Goal: Check status: Check status

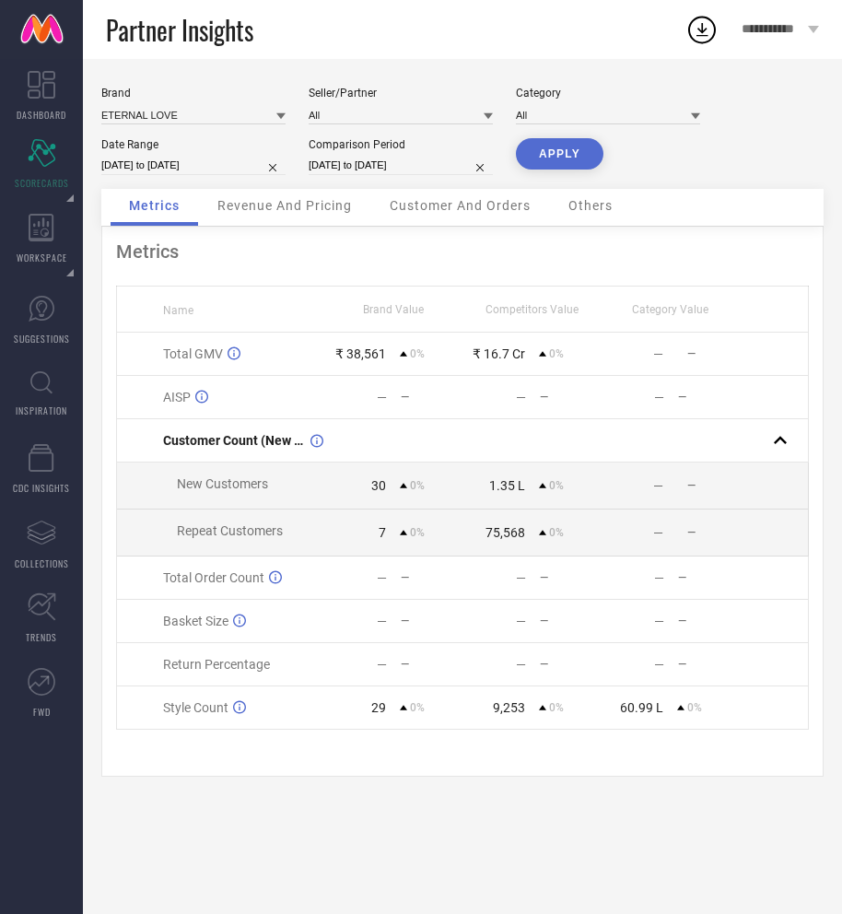
click at [813, 147] on div "Brand ETERNAL LOVE Seller/Partner All Category All Date Range 30-06-2025 to 30-…" at bounding box center [462, 138] width 722 height 102
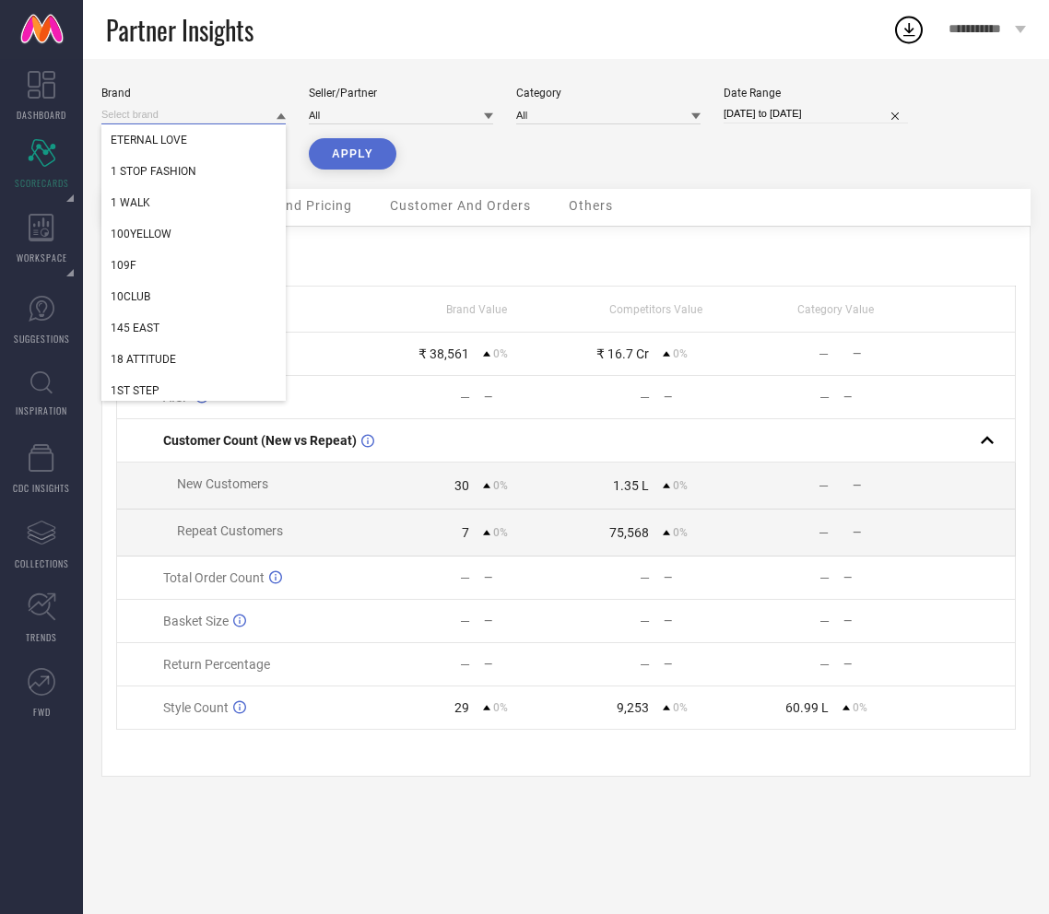
click at [213, 117] on input at bounding box center [193, 114] width 184 height 19
paste input "Afnan"
type input "Afnan"
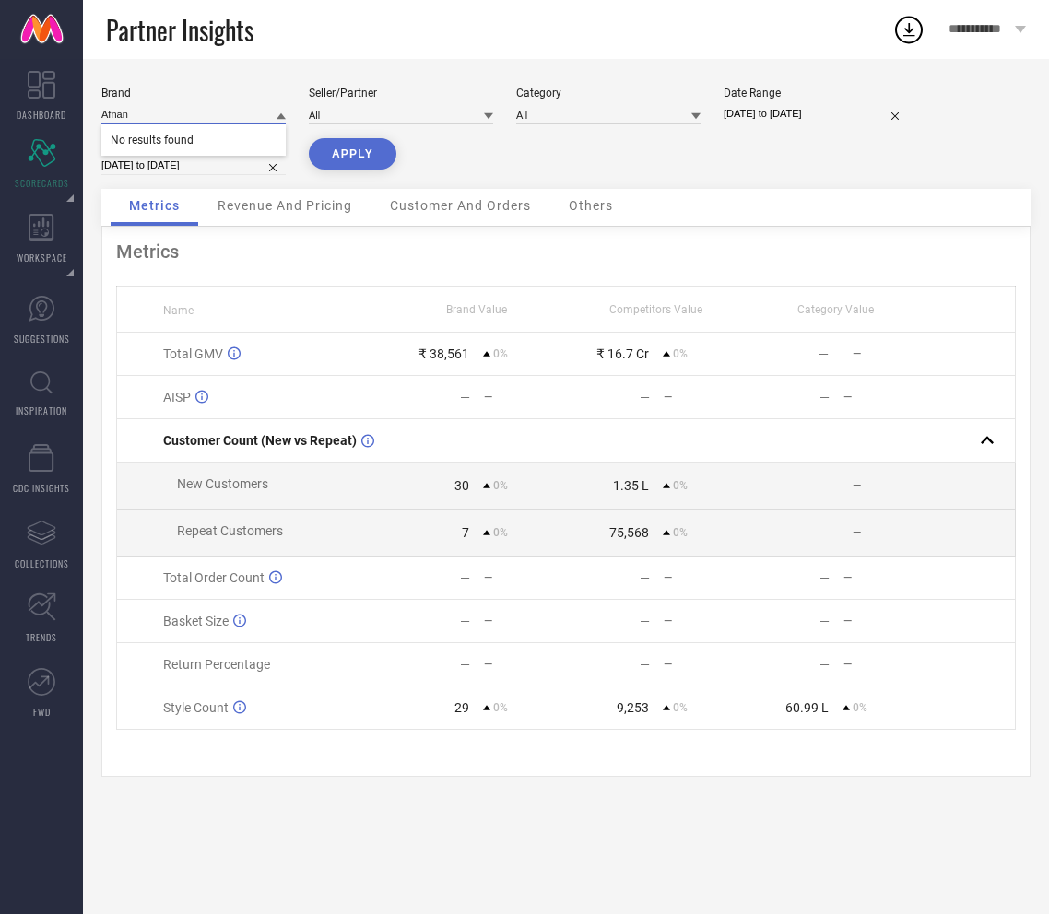
click at [198, 117] on input "Afnan" at bounding box center [193, 114] width 184 height 19
click at [198, 117] on input at bounding box center [193, 114] width 184 height 19
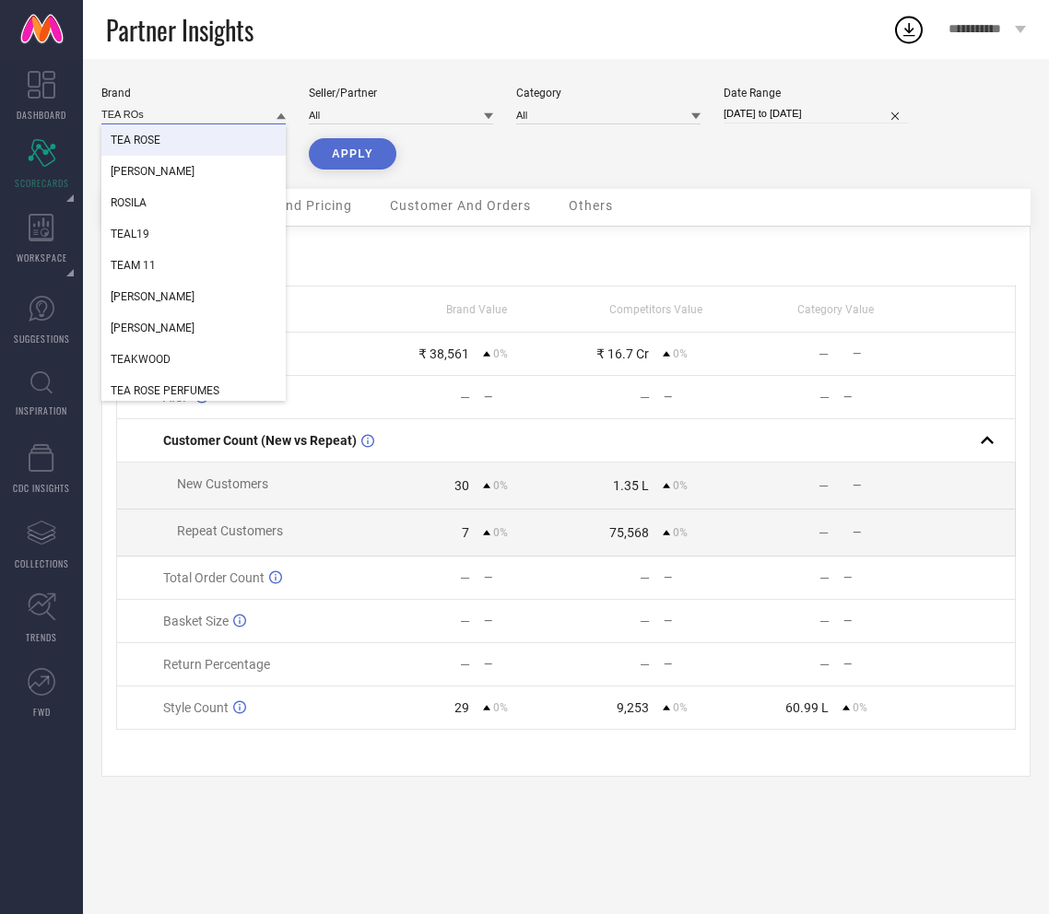
type input "TEA ROs"
click at [170, 145] on div "TEA ROSE" at bounding box center [193, 139] width 184 height 31
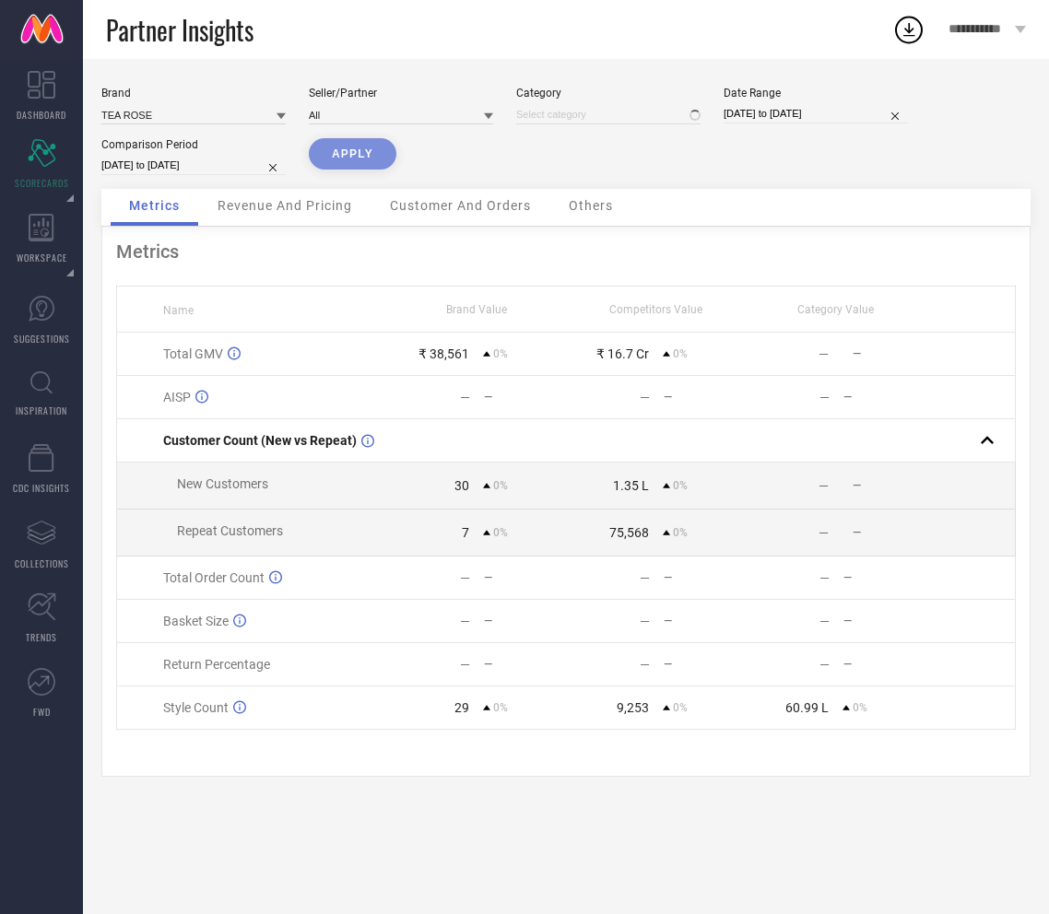
type input "All"
click at [369, 154] on button "APPLY" at bounding box center [353, 153] width 88 height 31
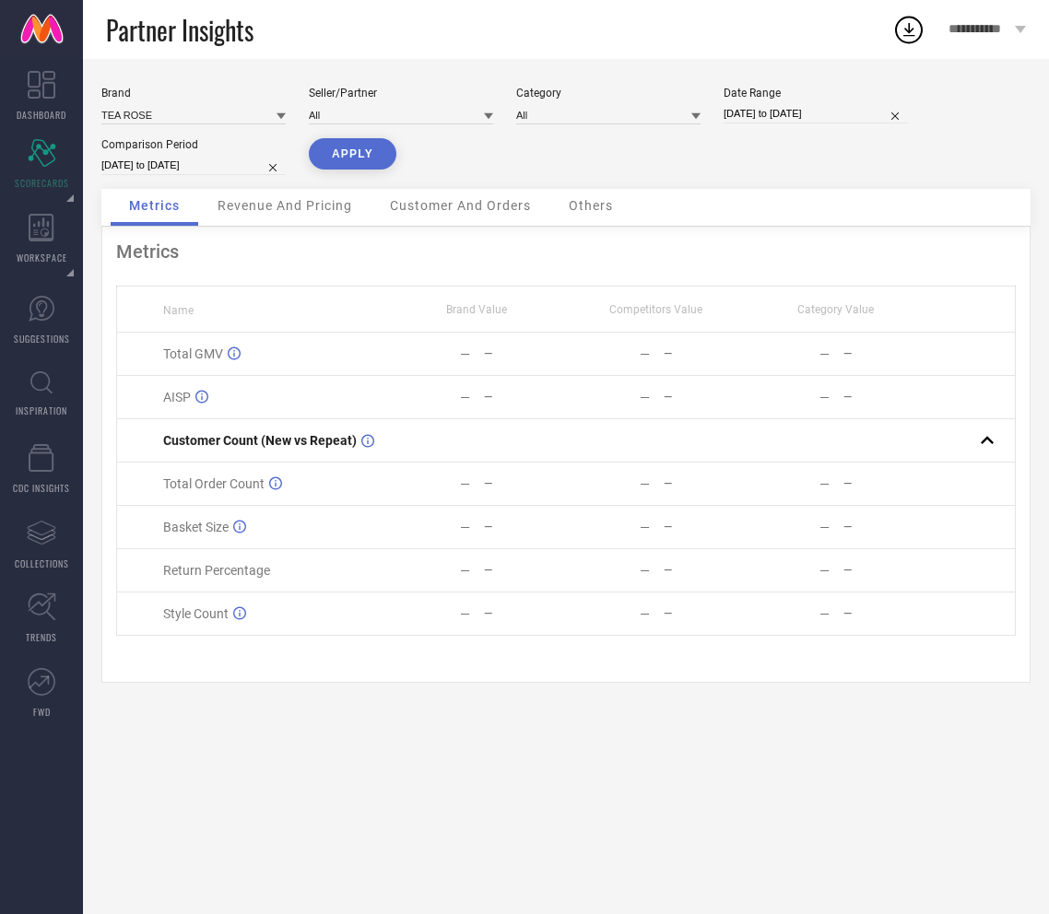
click at [369, 154] on button "APPLY" at bounding box center [353, 153] width 88 height 31
click at [276, 195] on div "Revenue And Pricing" at bounding box center [284, 207] width 171 height 37
